Goal: Task Accomplishment & Management: Complete application form

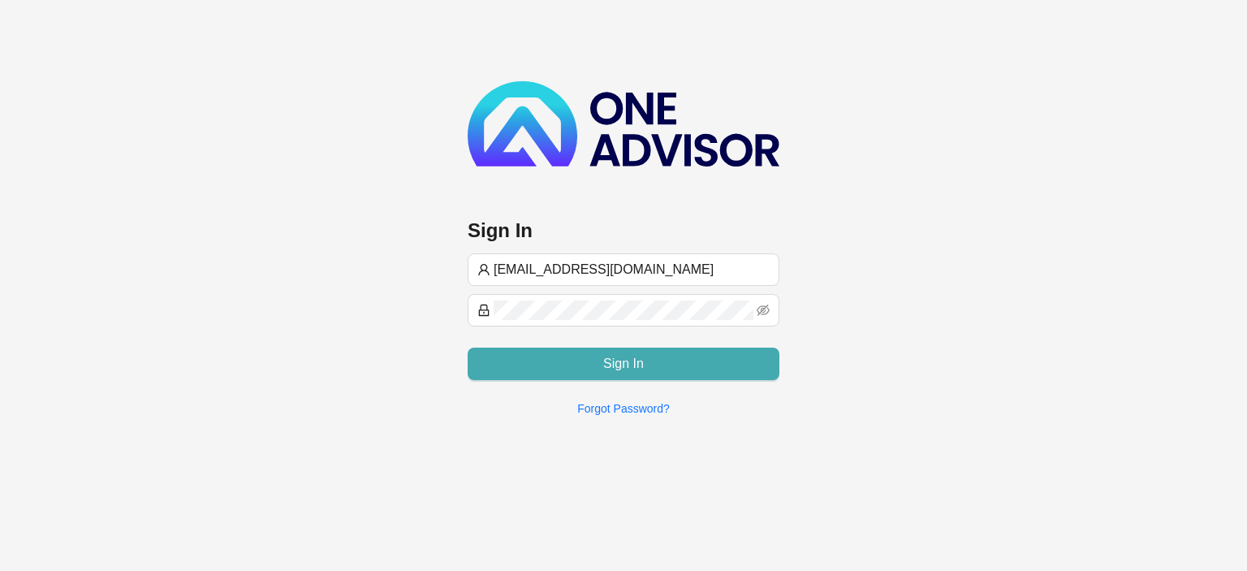
type input "[EMAIL_ADDRESS][DOMAIN_NAME]"
click at [614, 367] on span "Sign In" at bounding box center [623, 363] width 41 height 19
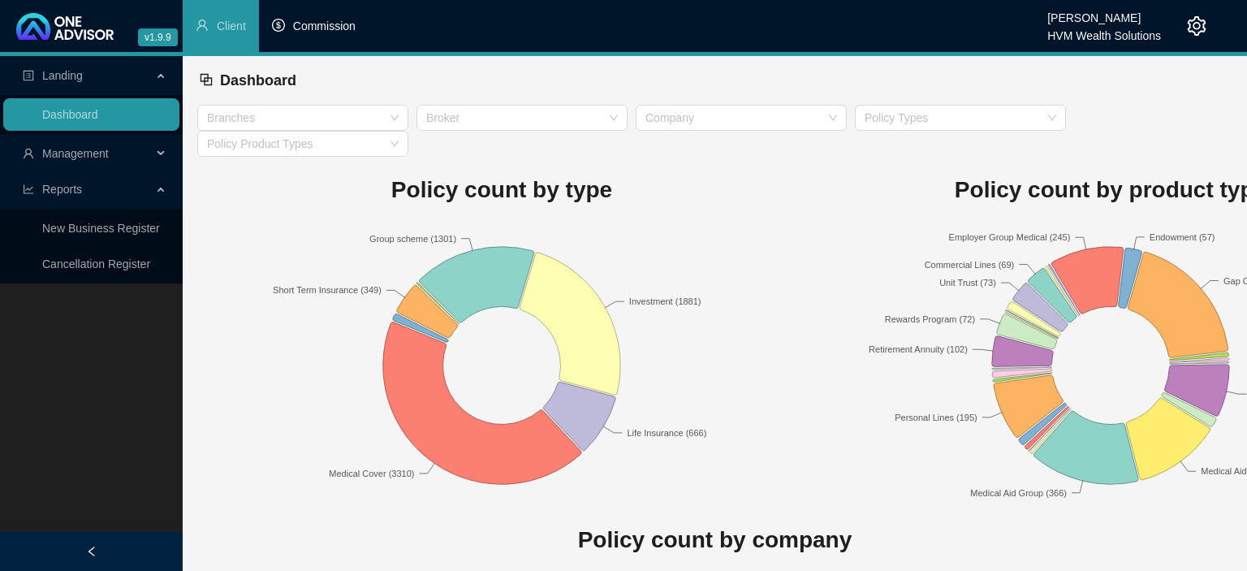
click at [345, 34] on li "Commission" at bounding box center [314, 26] width 110 height 52
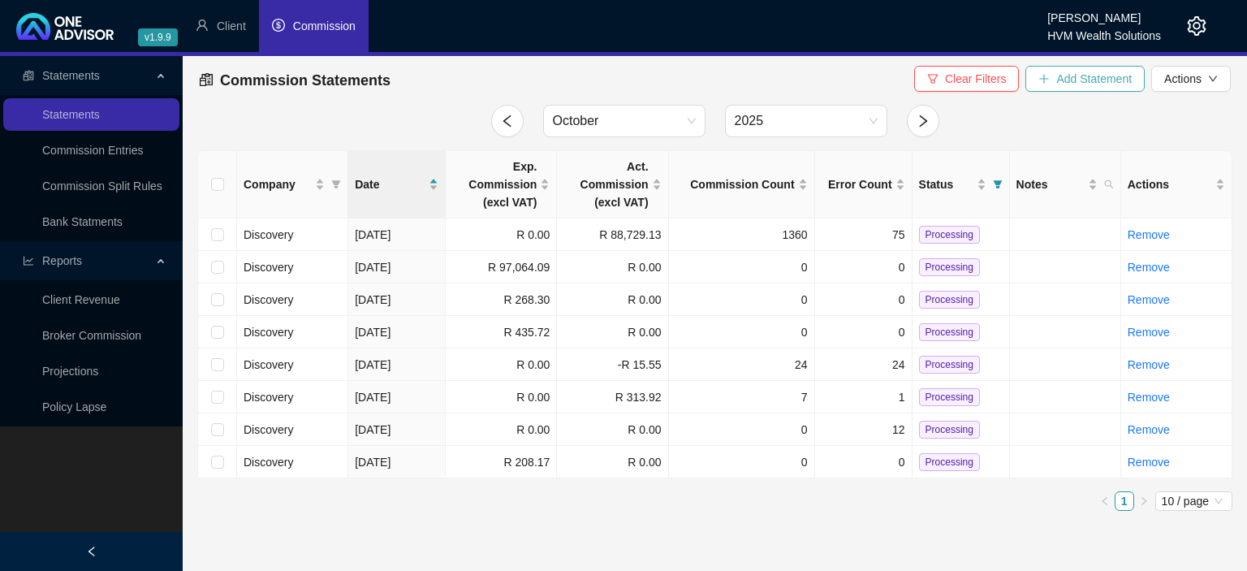
click at [1083, 84] on span "Add Statement" at bounding box center [1095, 79] width 76 height 18
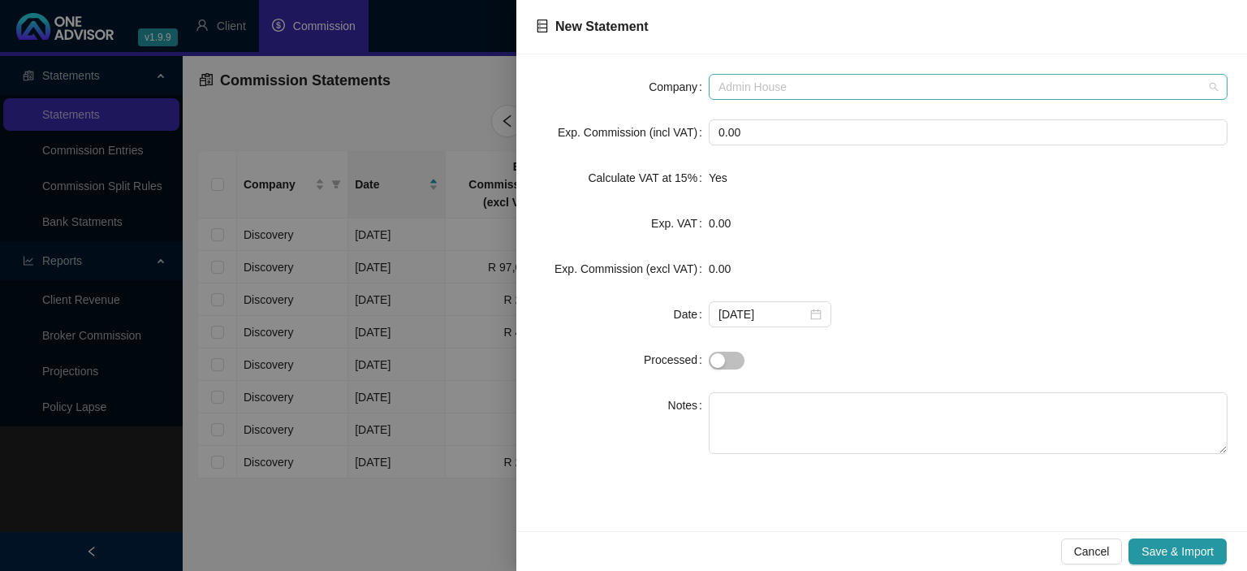
click at [759, 84] on span "Admin House" at bounding box center [968, 87] width 499 height 24
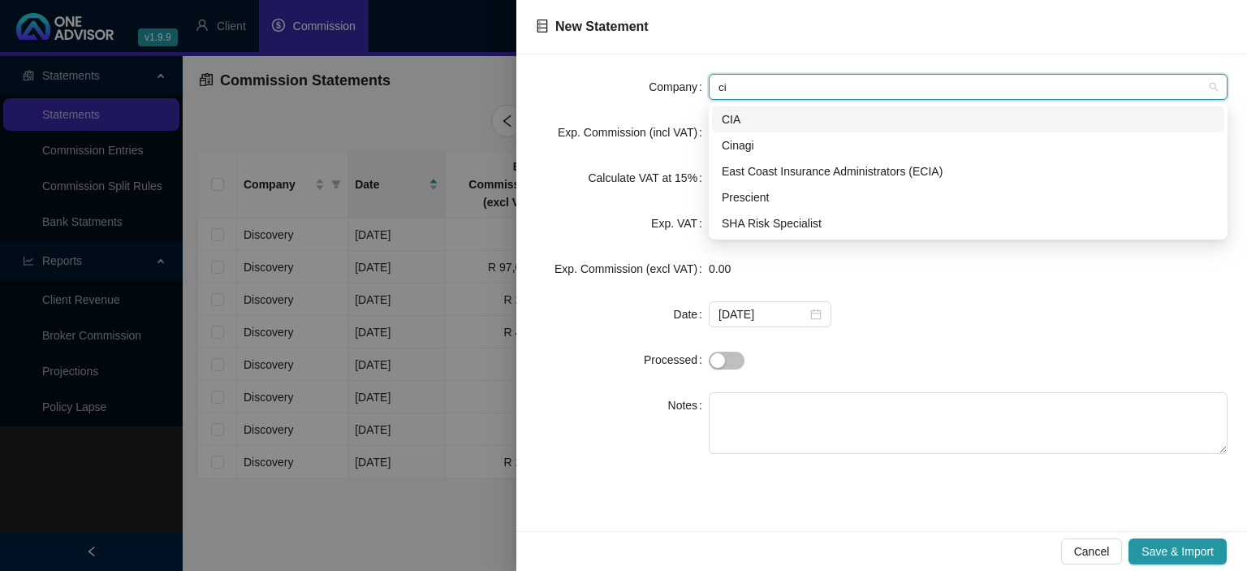
type input "cin"
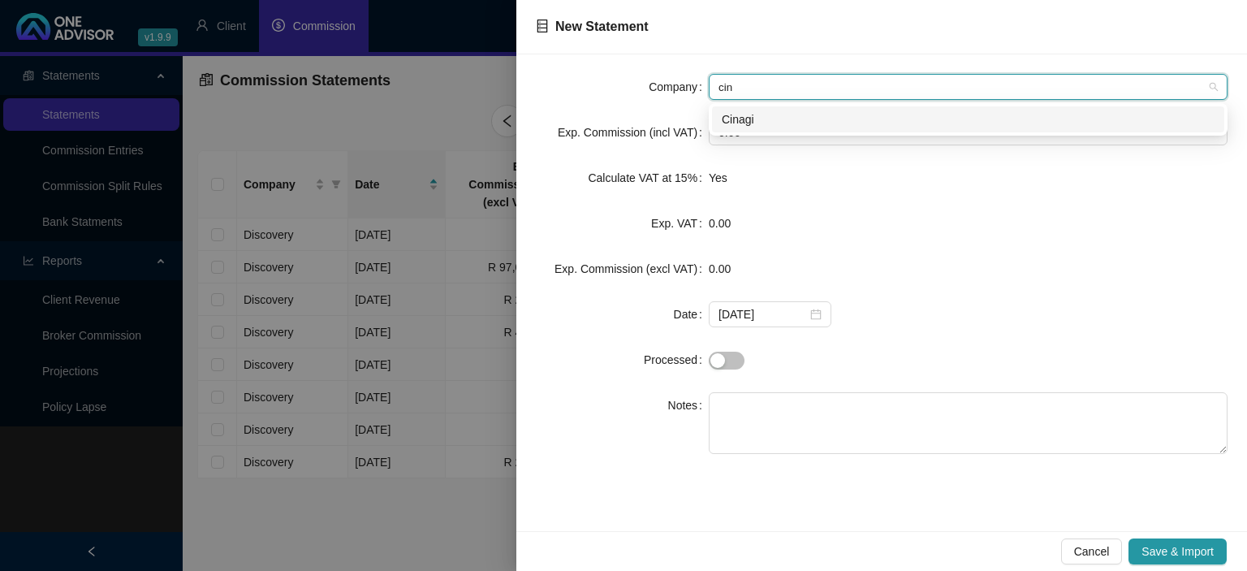
click at [761, 119] on div "Cinagi" at bounding box center [968, 119] width 493 height 18
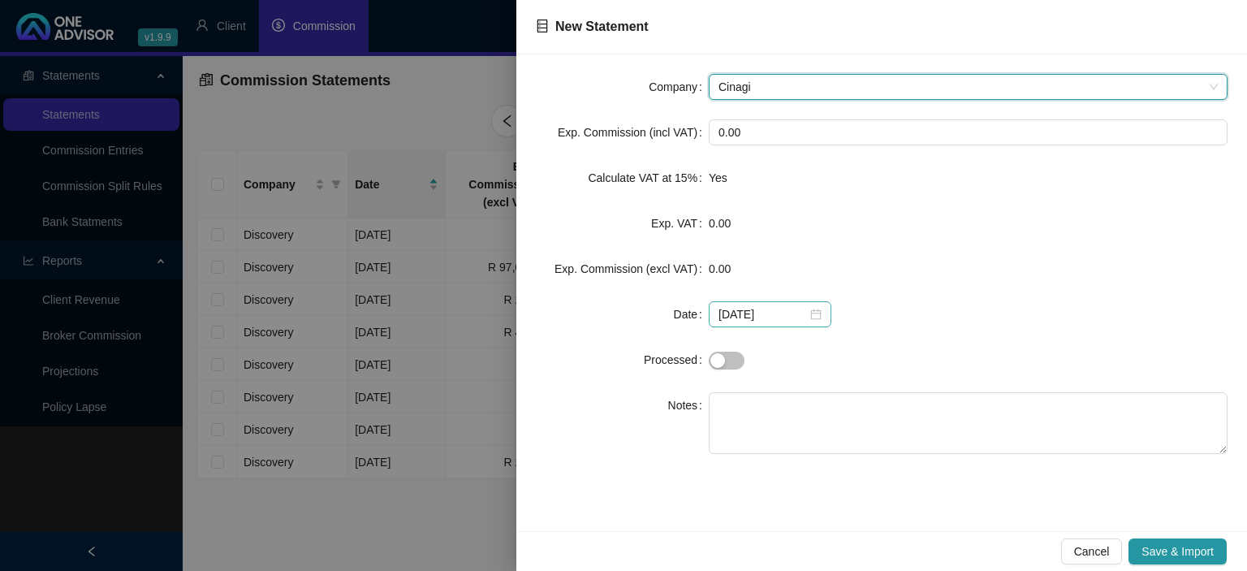
click at [807, 320] on div "[DATE]" at bounding box center [770, 314] width 103 height 18
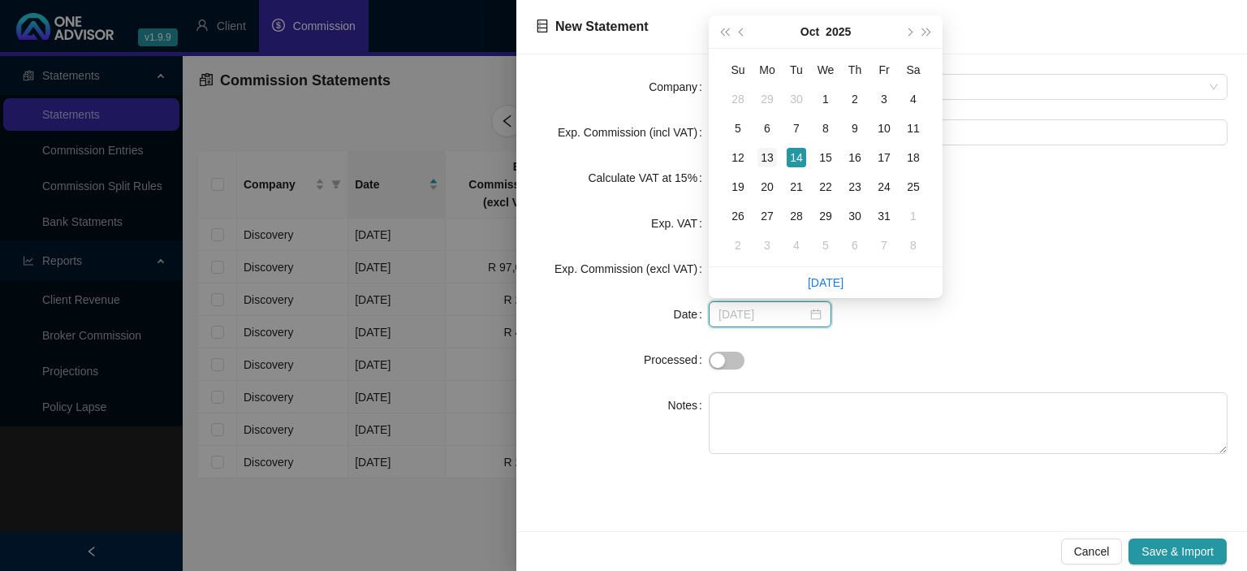
type input "[DATE]"
click at [766, 161] on div "13" at bounding box center [767, 157] width 19 height 19
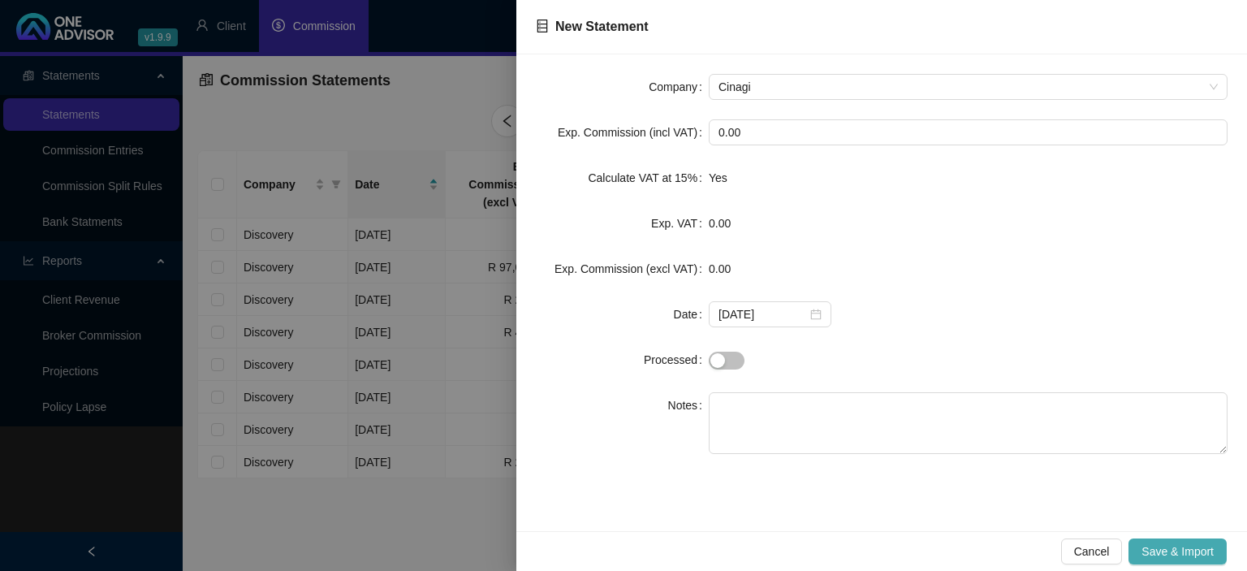
click at [1175, 548] on span "Save & Import" at bounding box center [1178, 552] width 72 height 18
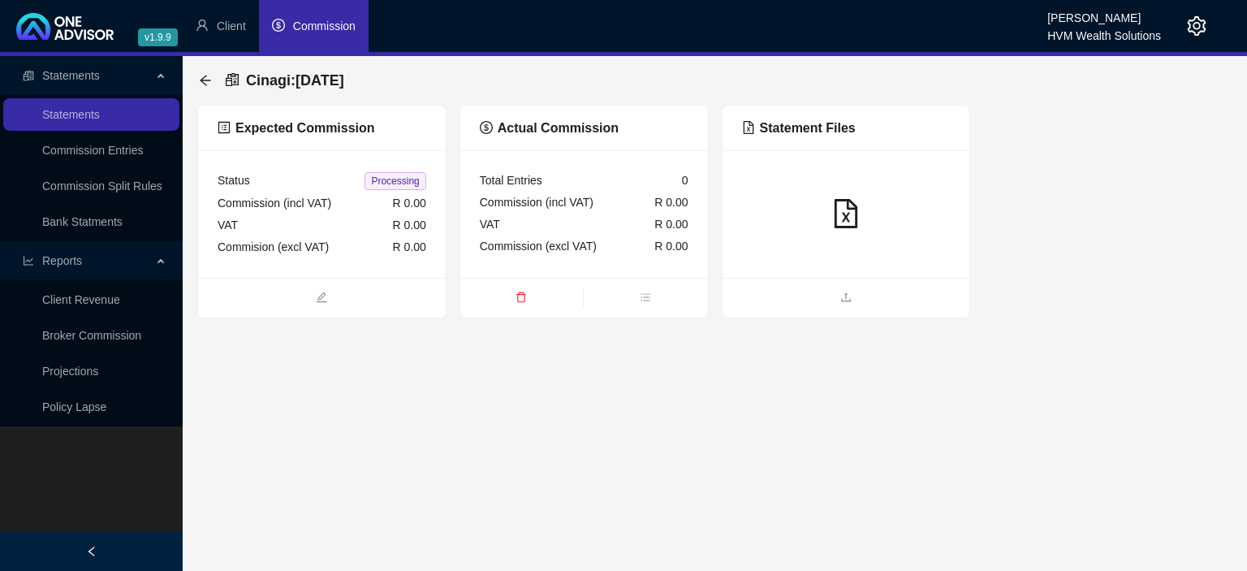
click at [809, 284] on ul at bounding box center [847, 298] width 248 height 40
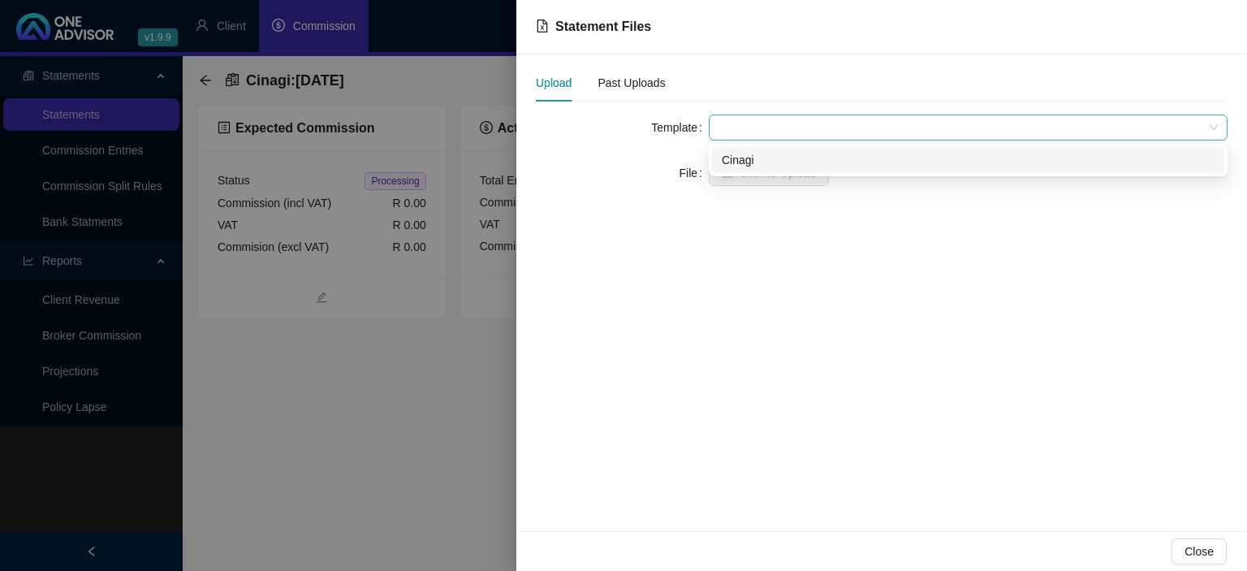
click at [746, 128] on span at bounding box center [968, 127] width 499 height 24
click at [733, 160] on div "Cinagi" at bounding box center [968, 160] width 493 height 18
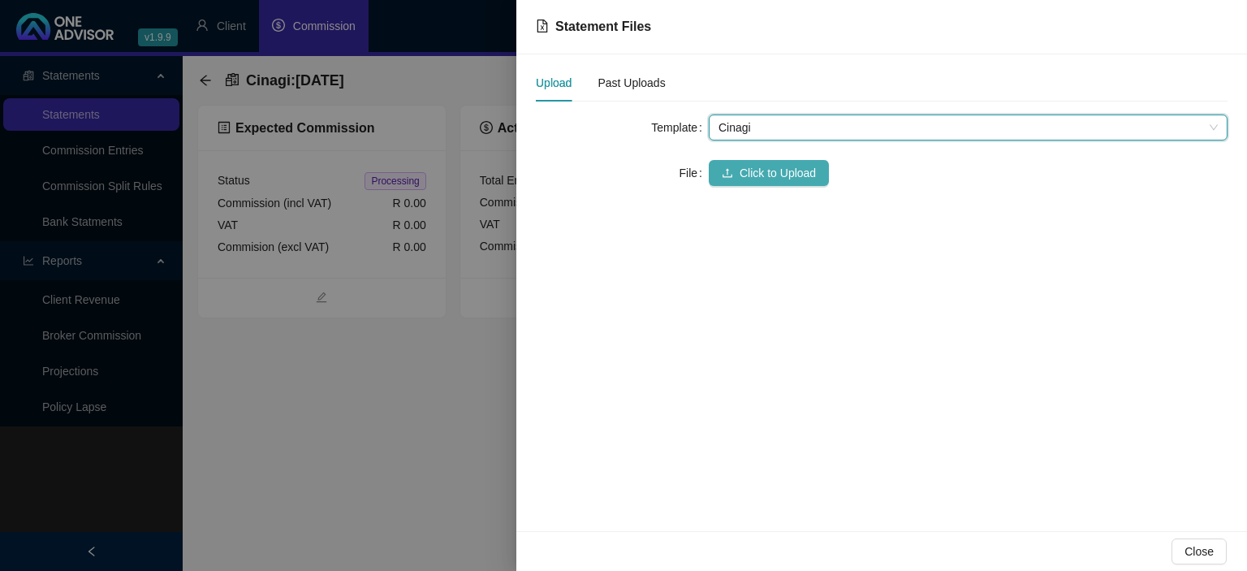
click at [736, 174] on button "Click to Upload" at bounding box center [769, 173] width 120 height 26
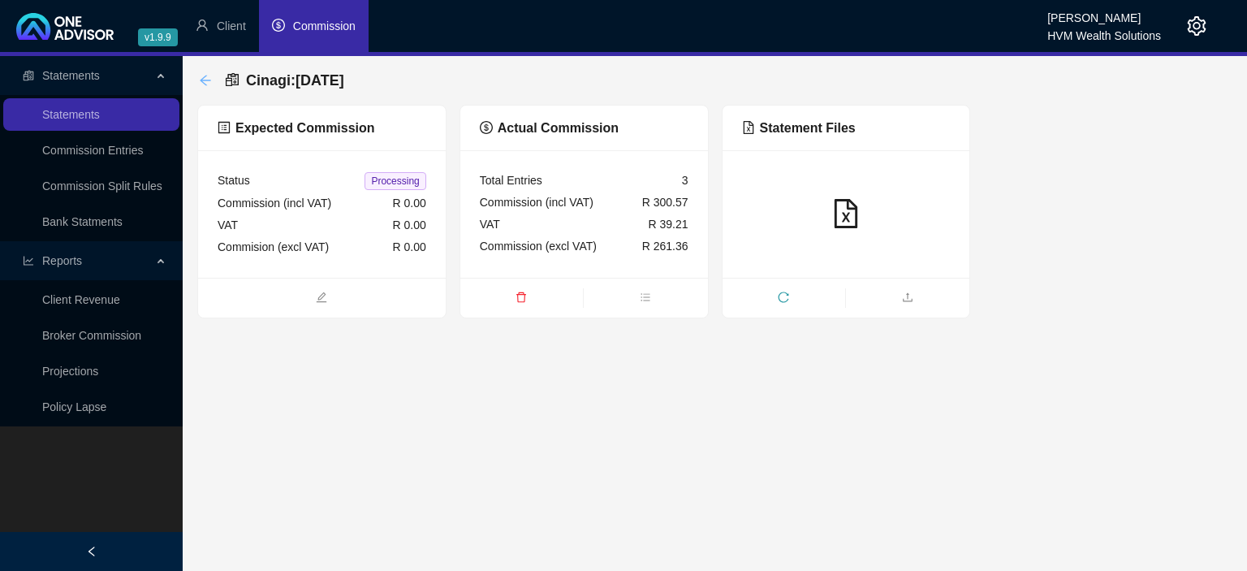
click at [205, 74] on div "back" at bounding box center [205, 81] width 13 height 14
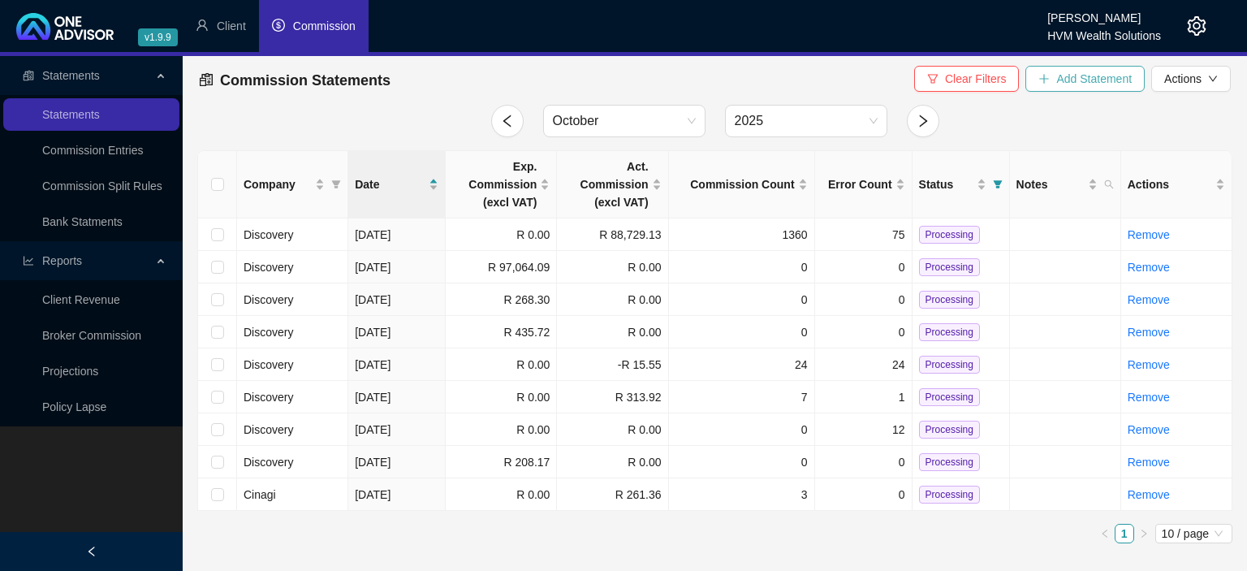
click at [1044, 88] on button "Add Statement" at bounding box center [1085, 79] width 119 height 26
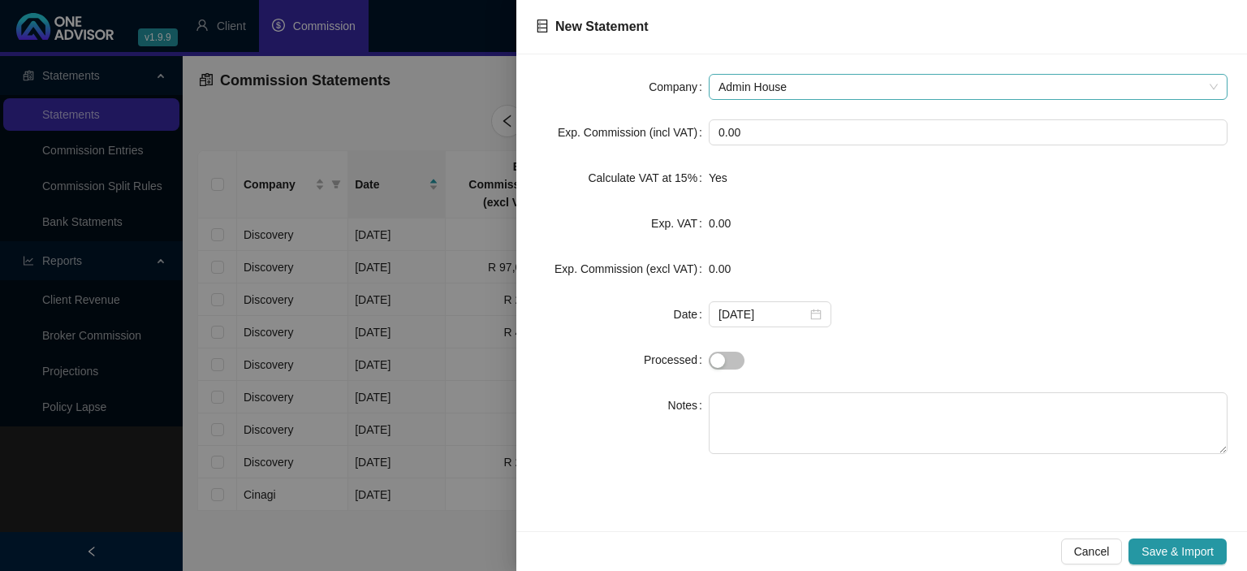
click at [741, 86] on span "Admin House" at bounding box center [968, 87] width 499 height 24
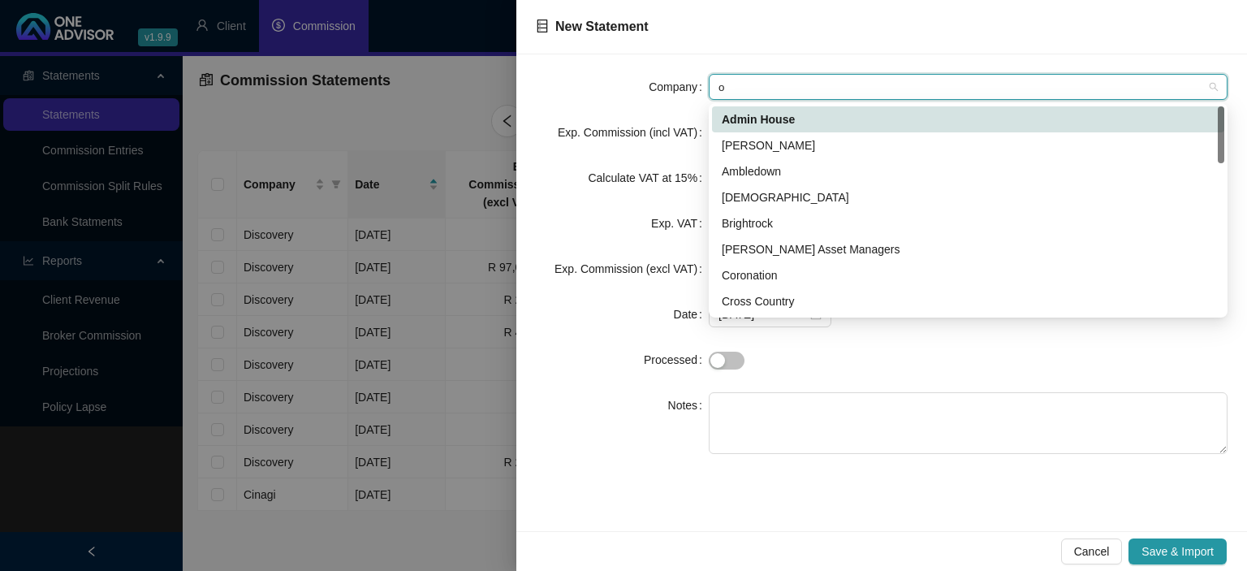
type input "ol"
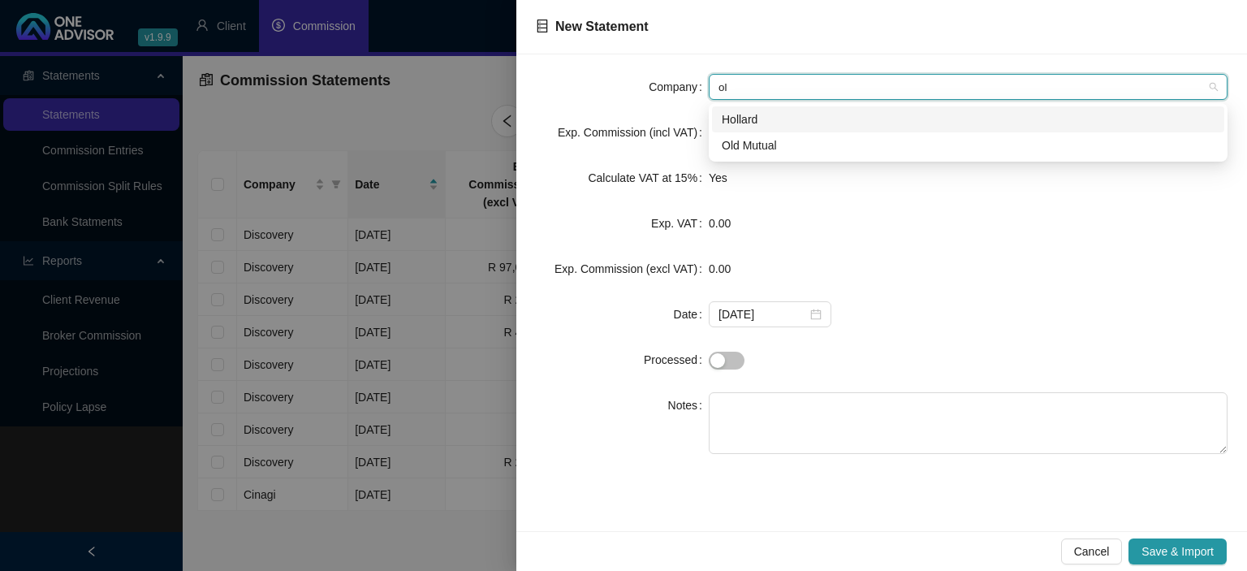
click at [750, 131] on div "Hollard" at bounding box center [968, 119] width 512 height 26
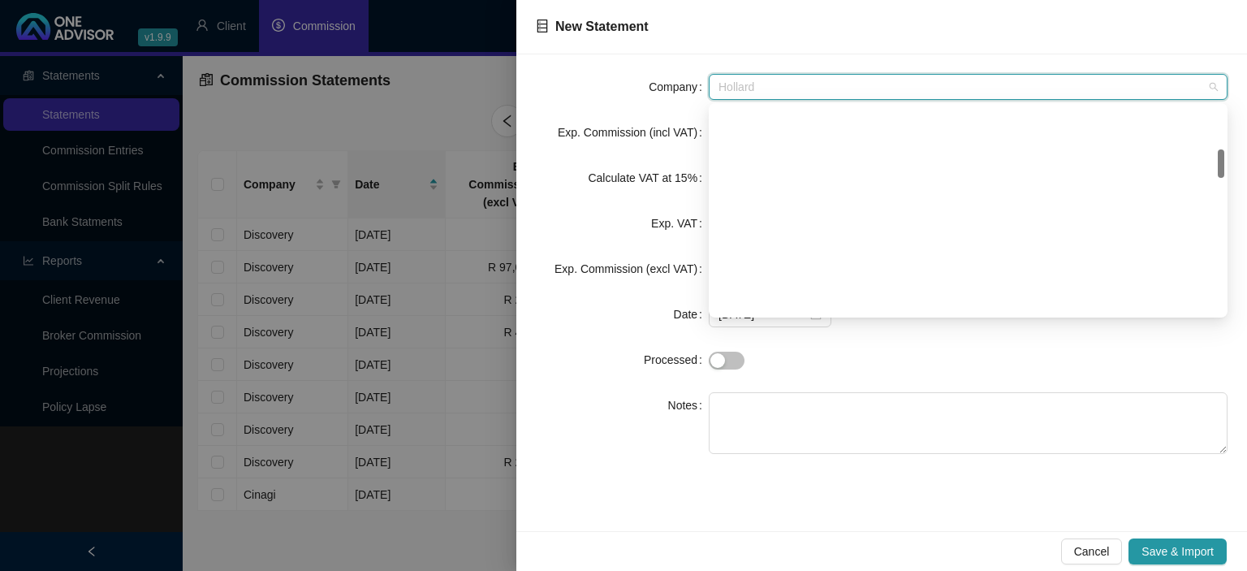
scroll to position [312, 0]
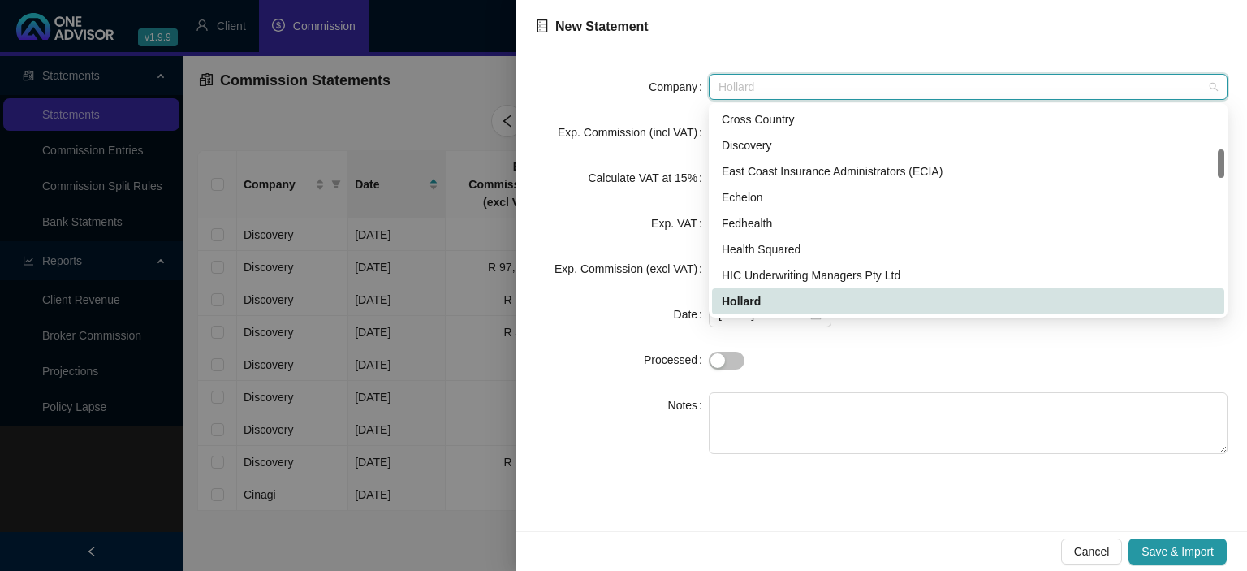
click at [776, 85] on span "Hollard" at bounding box center [968, 87] width 499 height 24
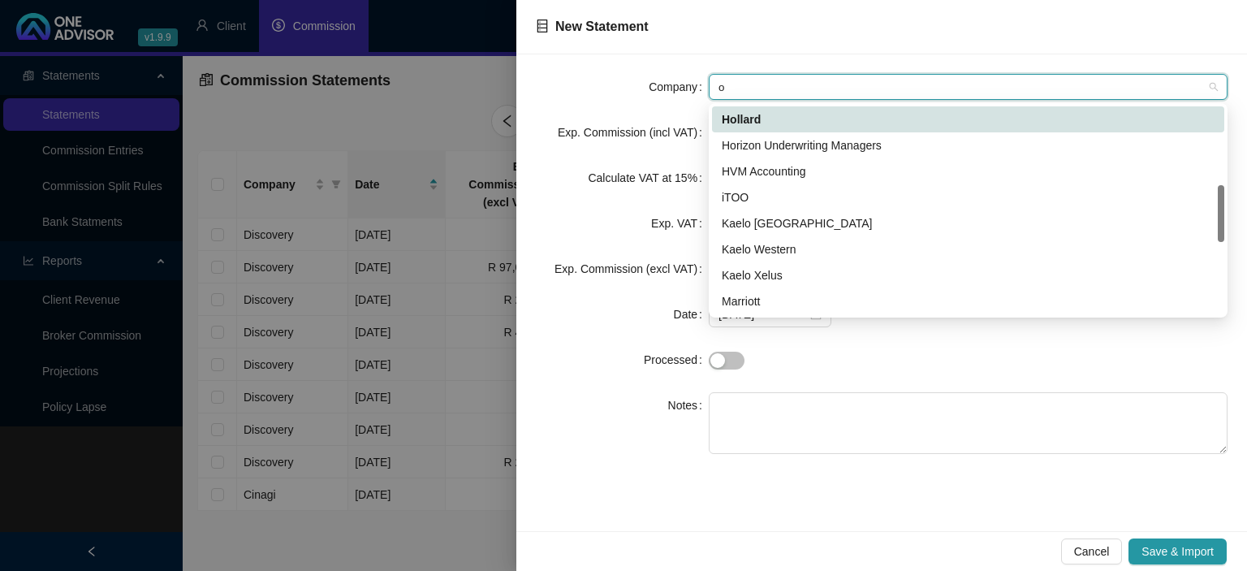
type input "ol"
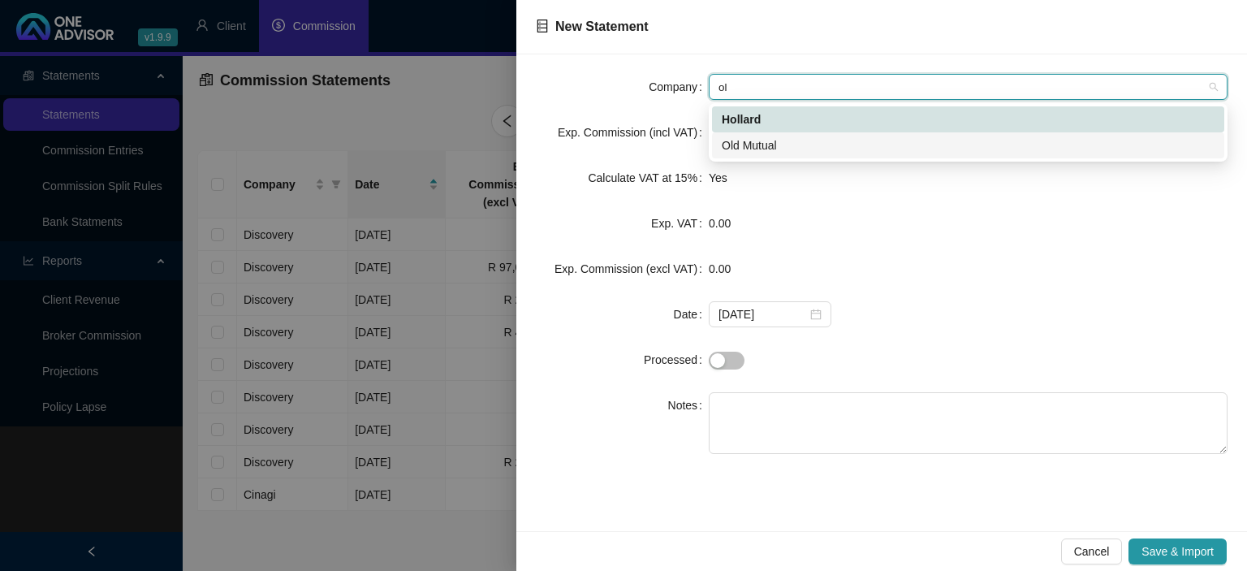
click at [762, 148] on div "Old Mutual" at bounding box center [968, 145] width 493 height 18
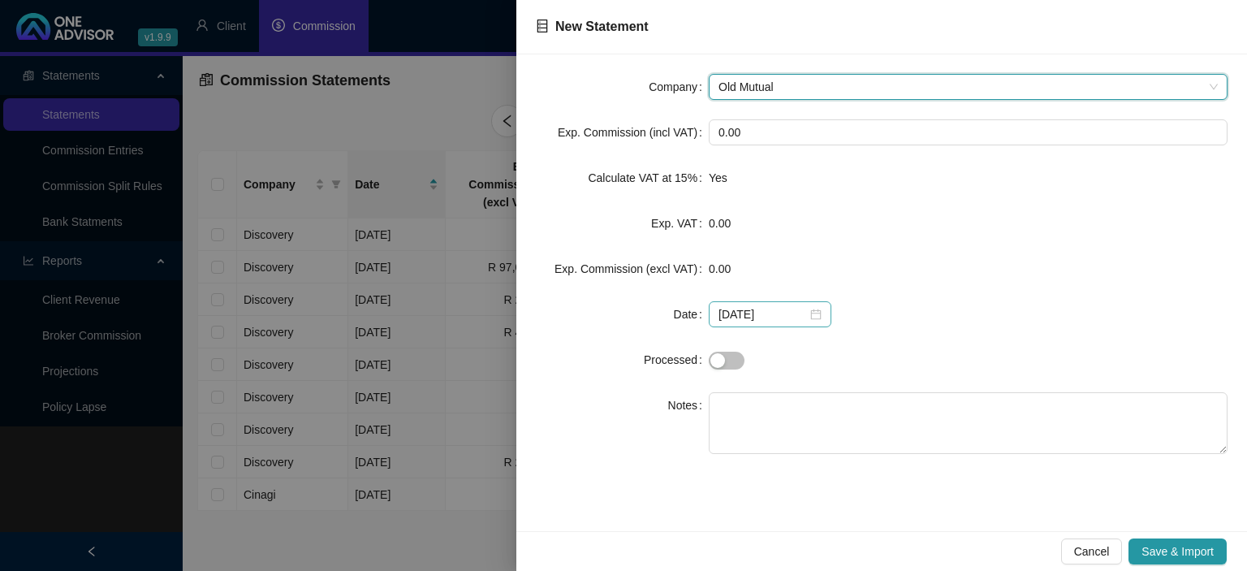
click at [815, 313] on div "[DATE]" at bounding box center [770, 314] width 103 height 18
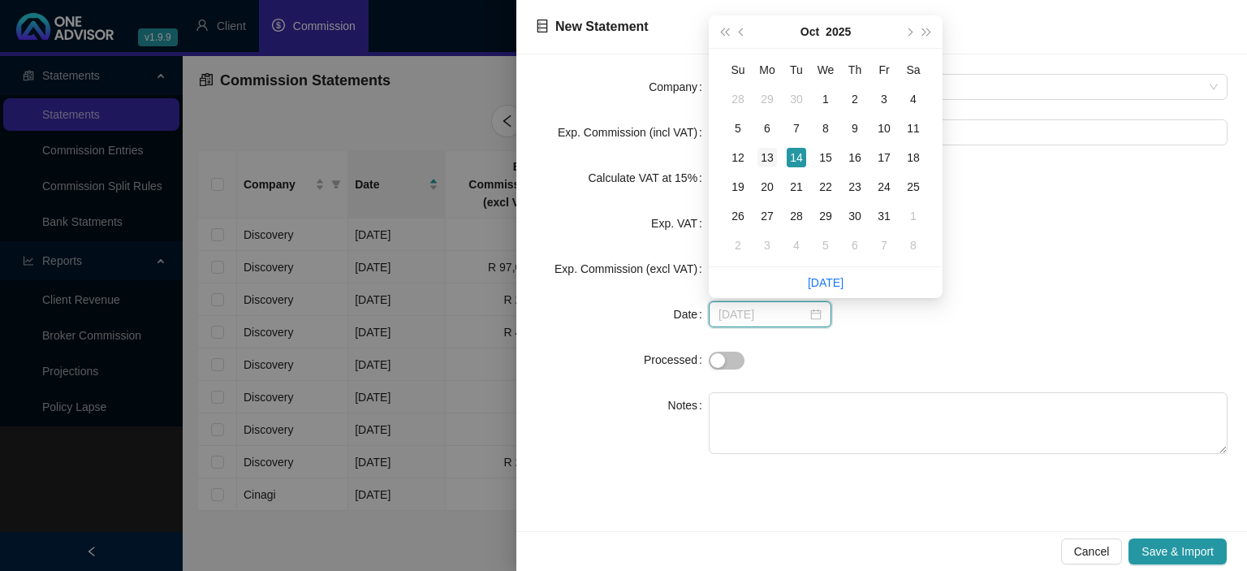
type input "[DATE]"
click at [763, 157] on div "13" at bounding box center [767, 157] width 19 height 19
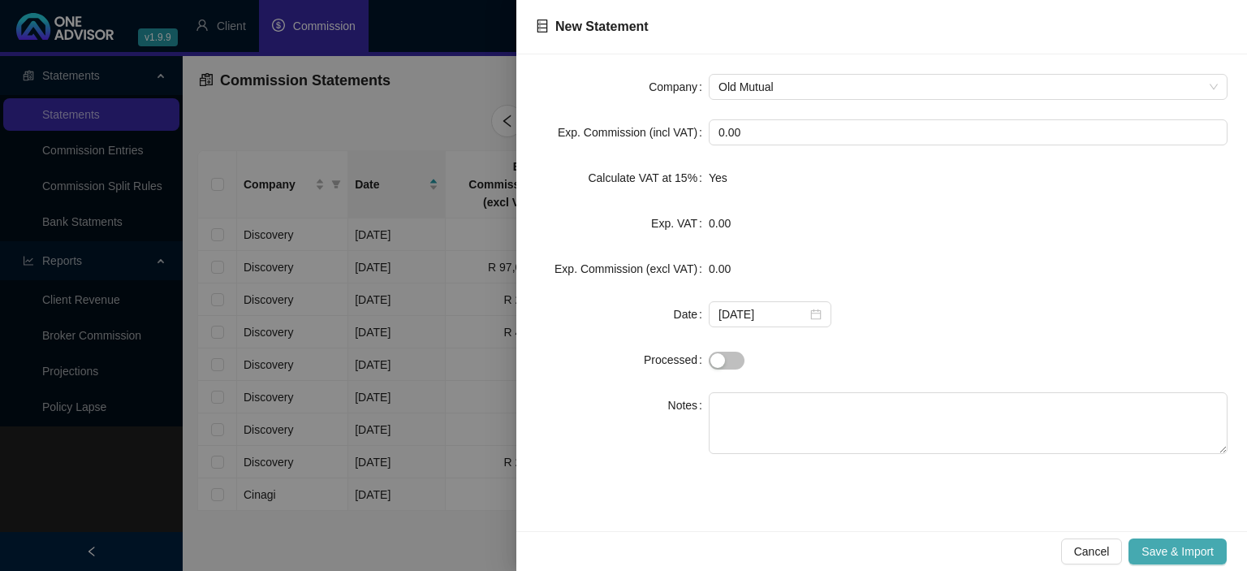
click at [1148, 543] on span "Save & Import" at bounding box center [1178, 552] width 72 height 18
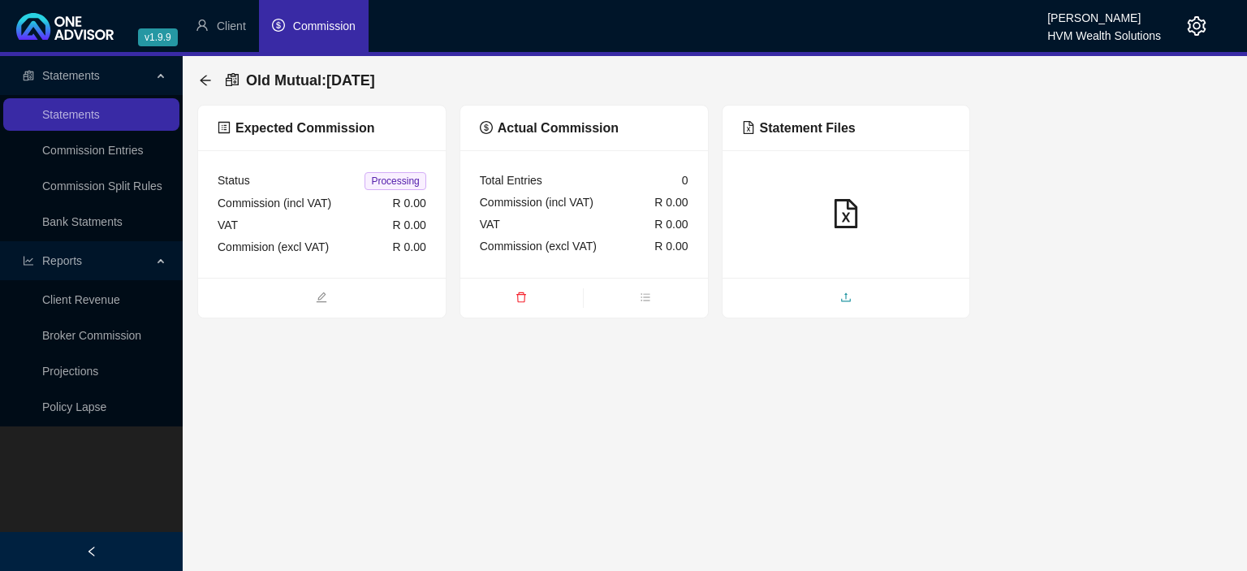
click at [816, 294] on span "upload" at bounding box center [847, 299] width 248 height 18
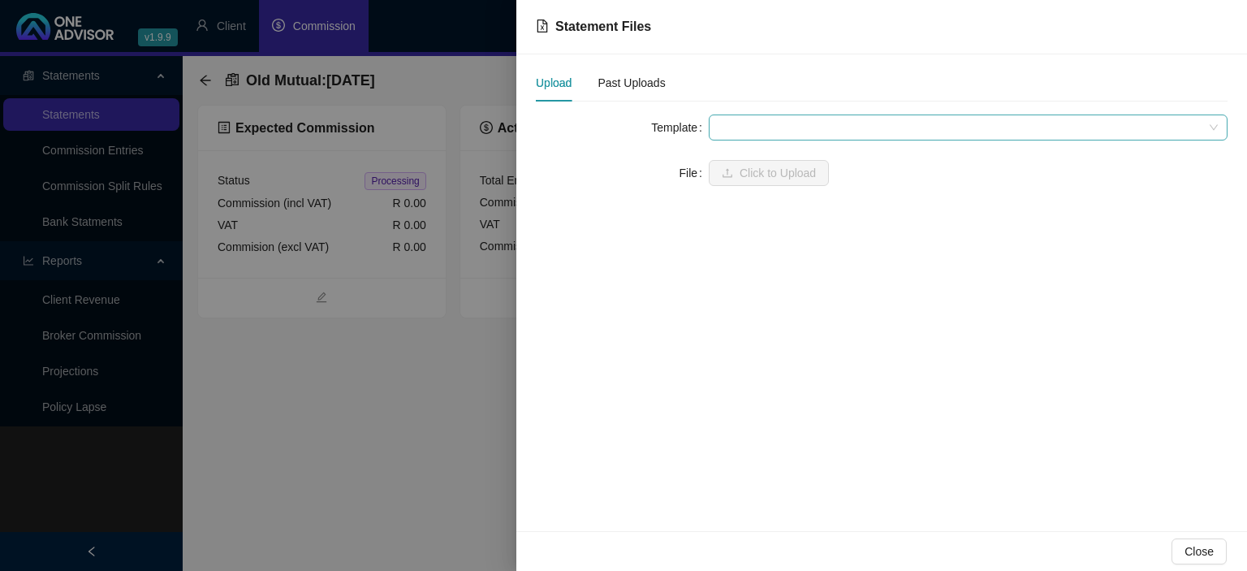
click at [729, 132] on span at bounding box center [968, 127] width 499 height 24
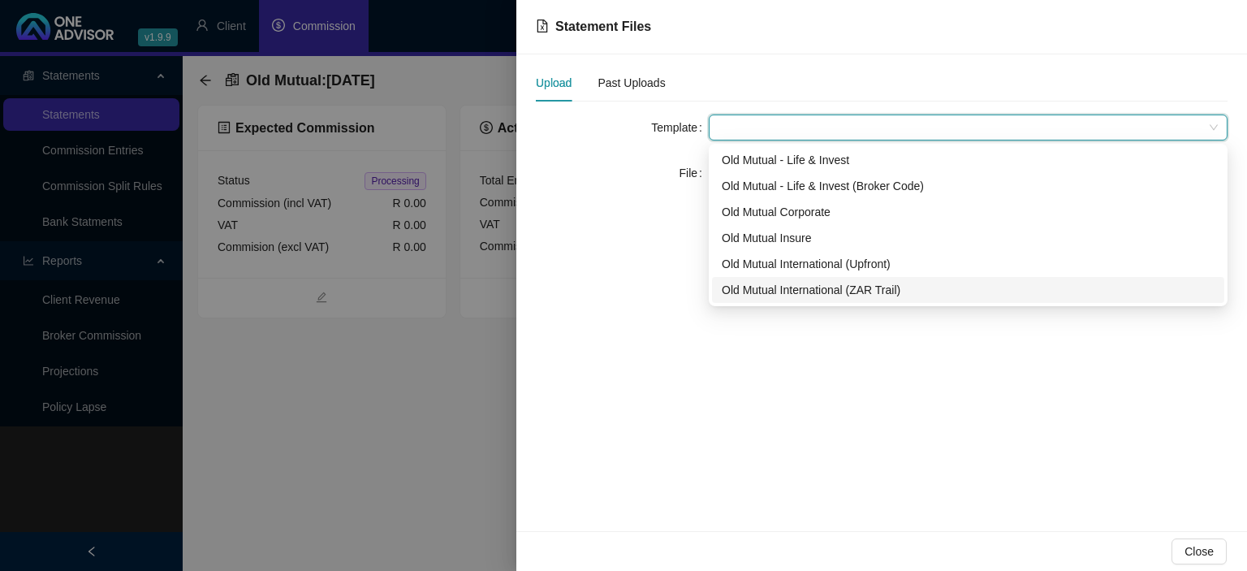
click at [755, 296] on div "Old Mutual International (ZAR Trail)" at bounding box center [968, 290] width 493 height 18
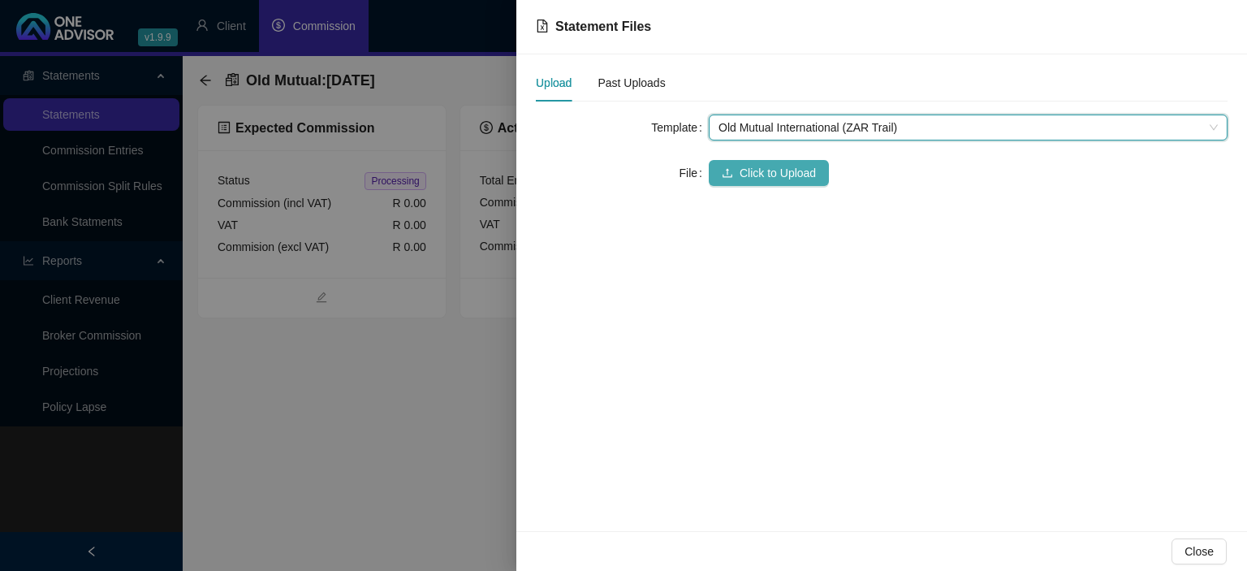
click at [742, 177] on span "Click to Upload" at bounding box center [778, 173] width 76 height 18
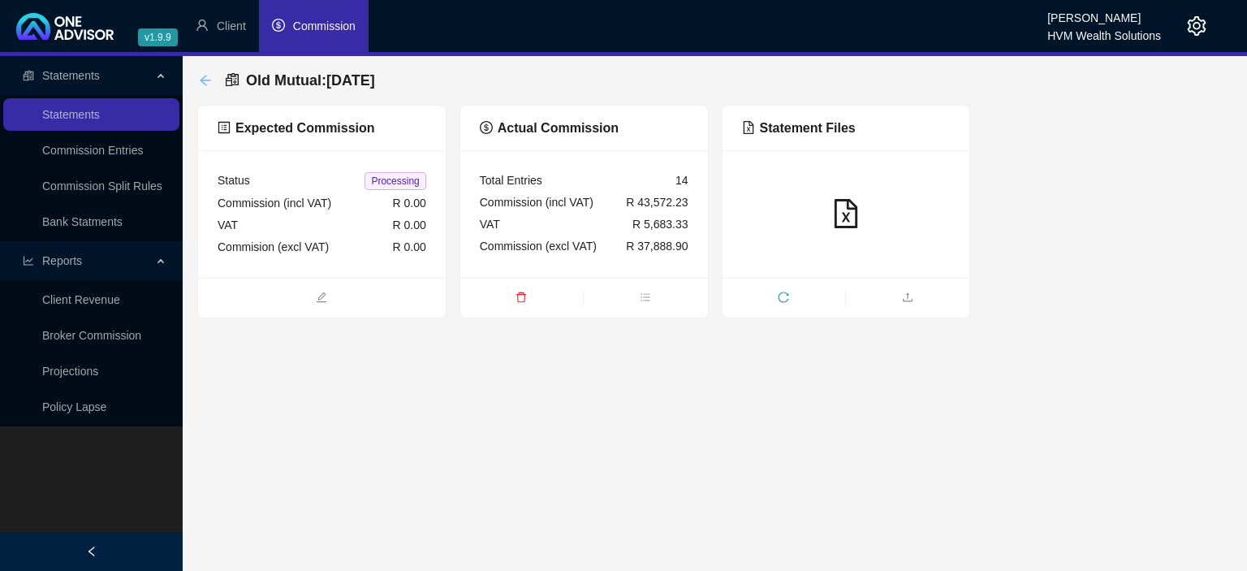
click at [208, 77] on icon "arrow-left" at bounding box center [205, 80] width 13 height 13
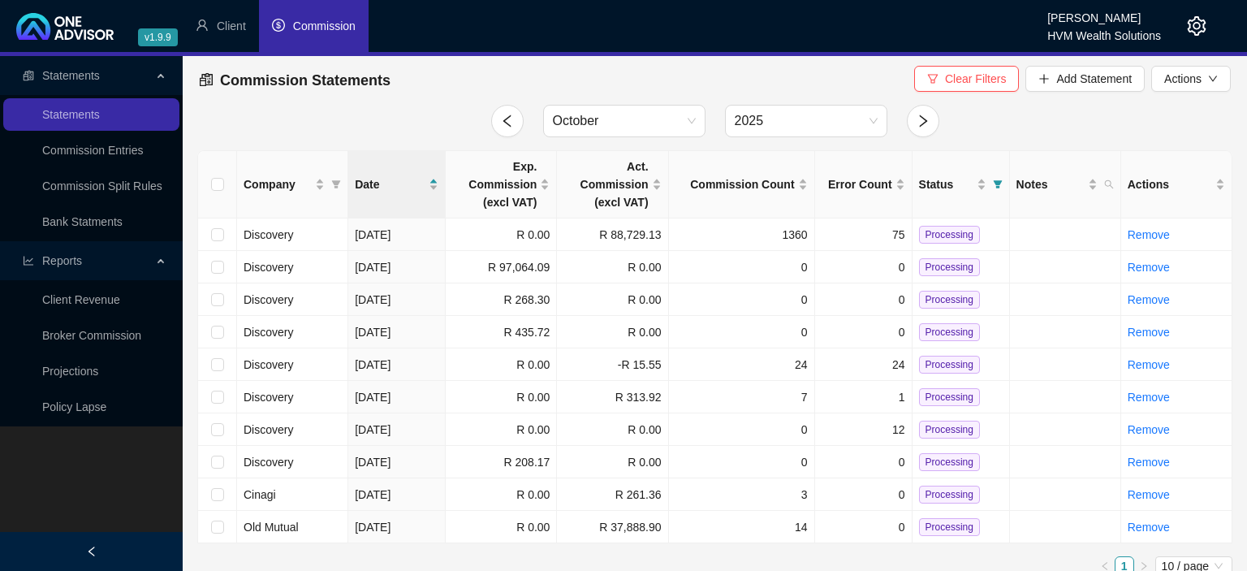
click at [1199, 32] on icon "setting" at bounding box center [1196, 25] width 19 height 19
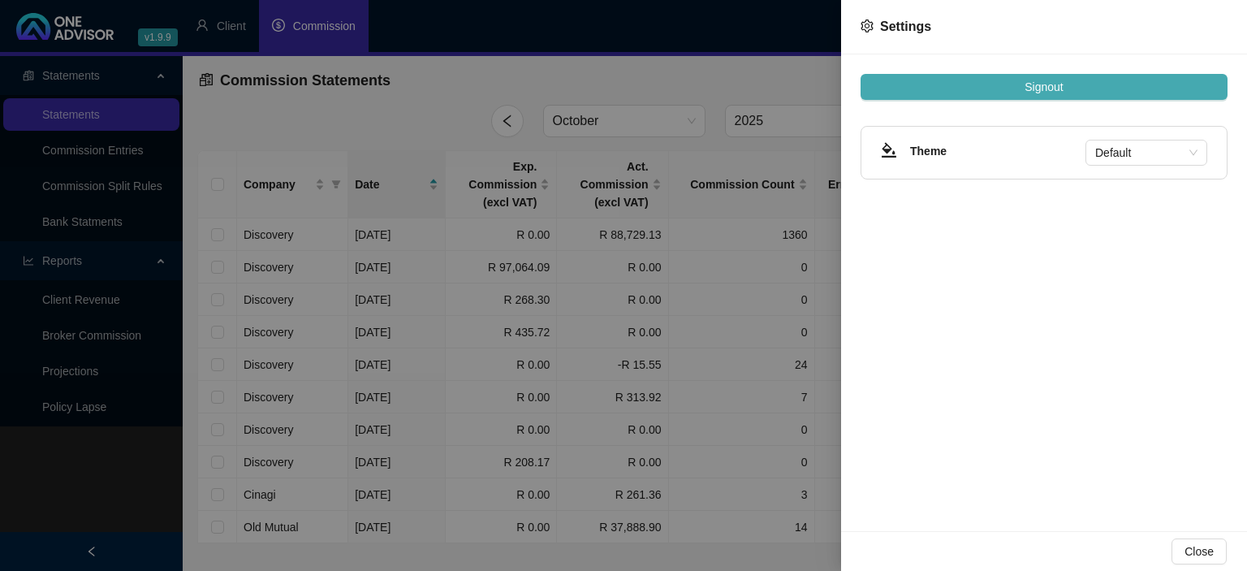
click at [1049, 89] on span "Signout" at bounding box center [1044, 87] width 38 height 18
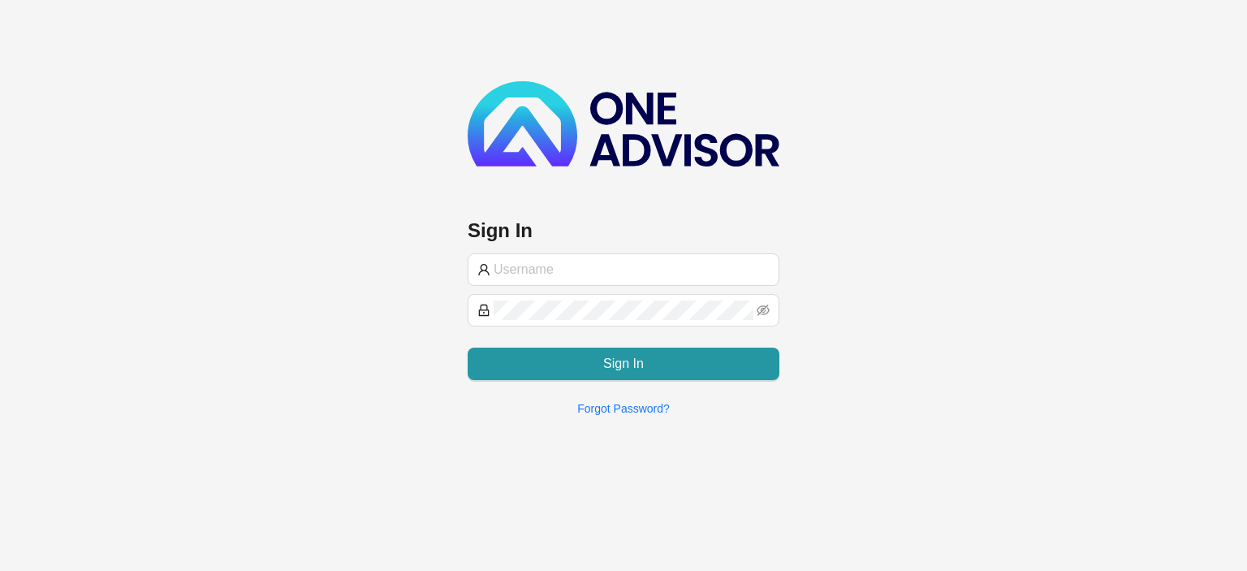
type input "[EMAIL_ADDRESS][DOMAIN_NAME]"
